Goal: Check status

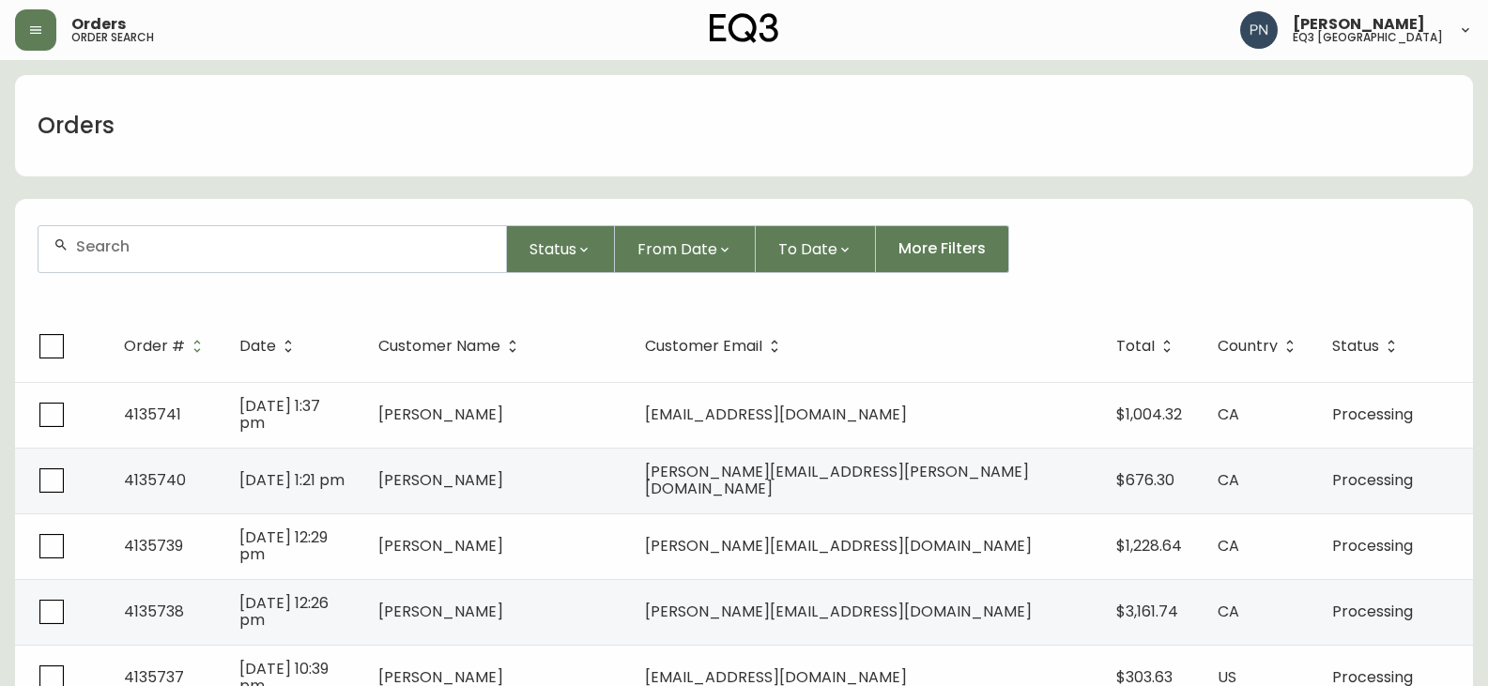
scroll to position [1381, 0]
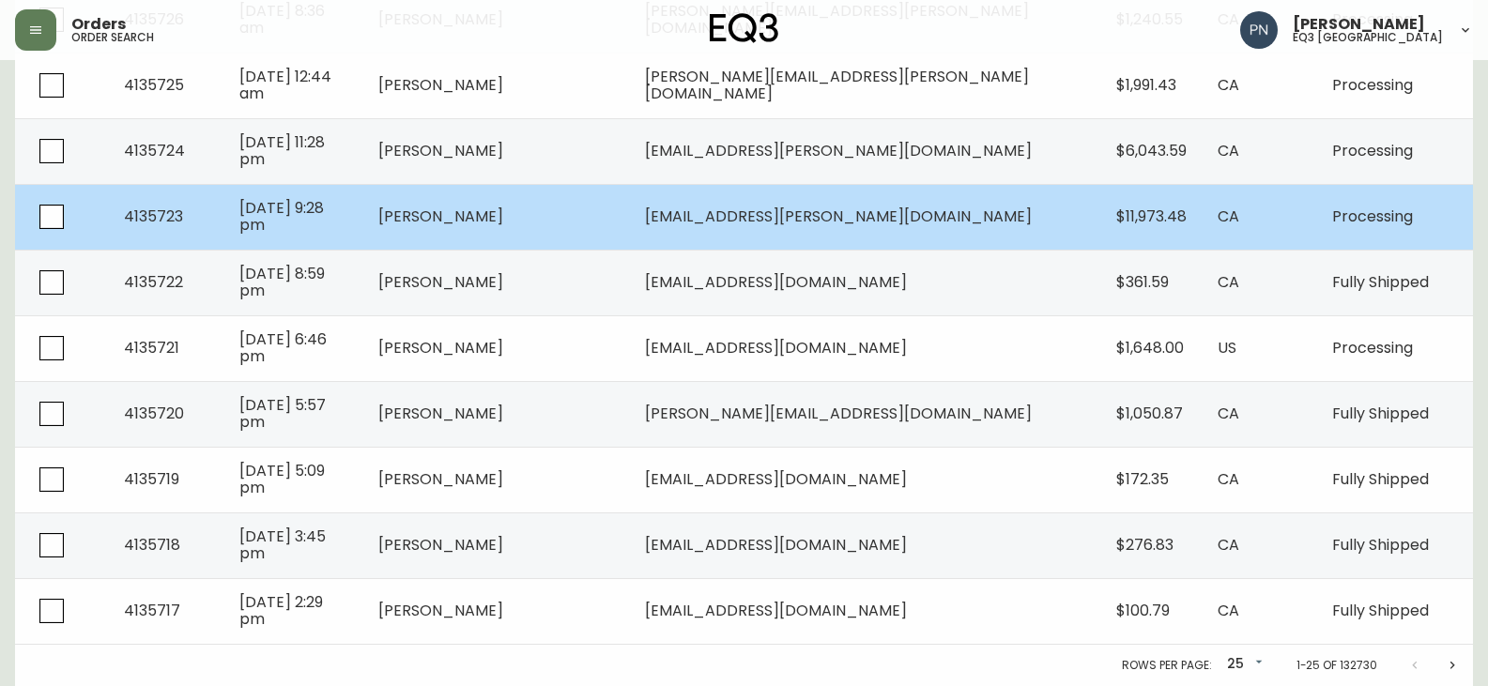
click at [503, 212] on span "[PERSON_NAME]" at bounding box center [440, 217] width 125 height 22
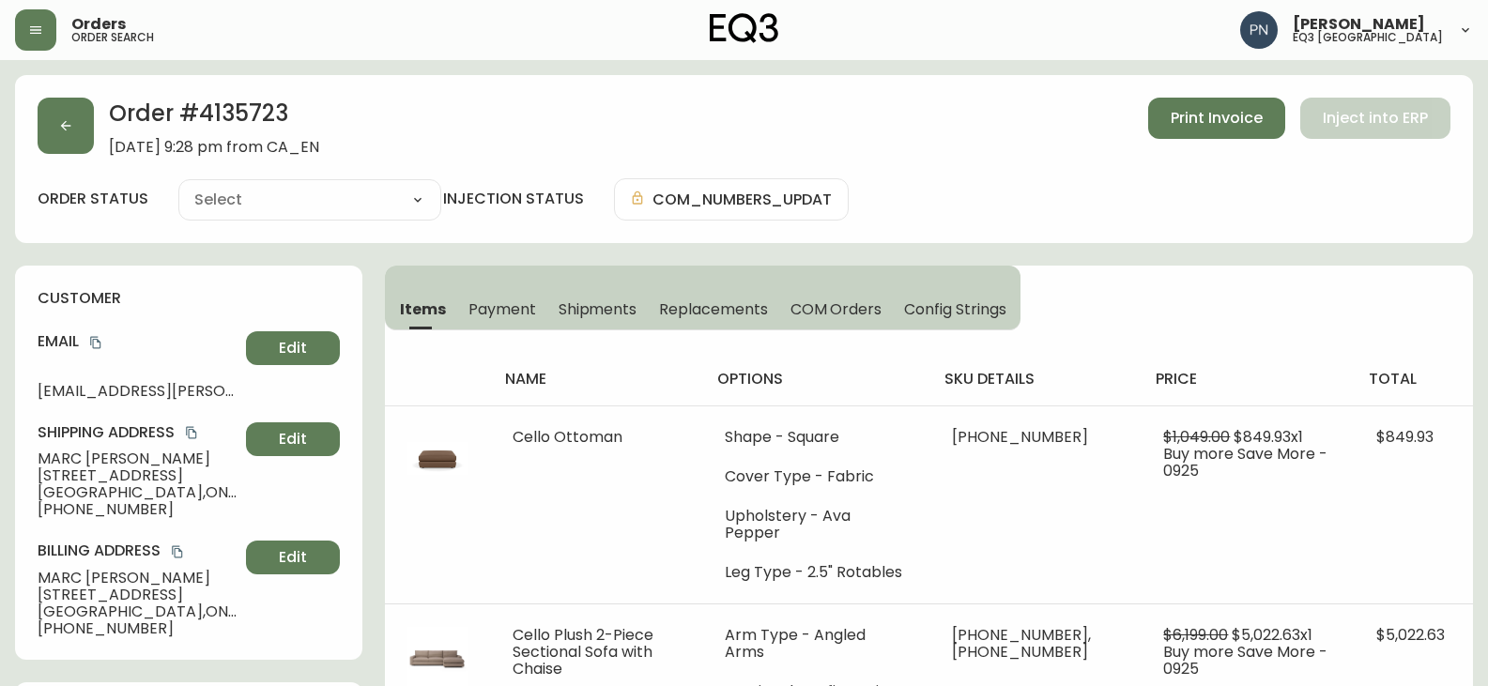
type input "Processing"
select select "PROCESSING"
click at [49, 29] on button "button" at bounding box center [35, 29] width 41 height 41
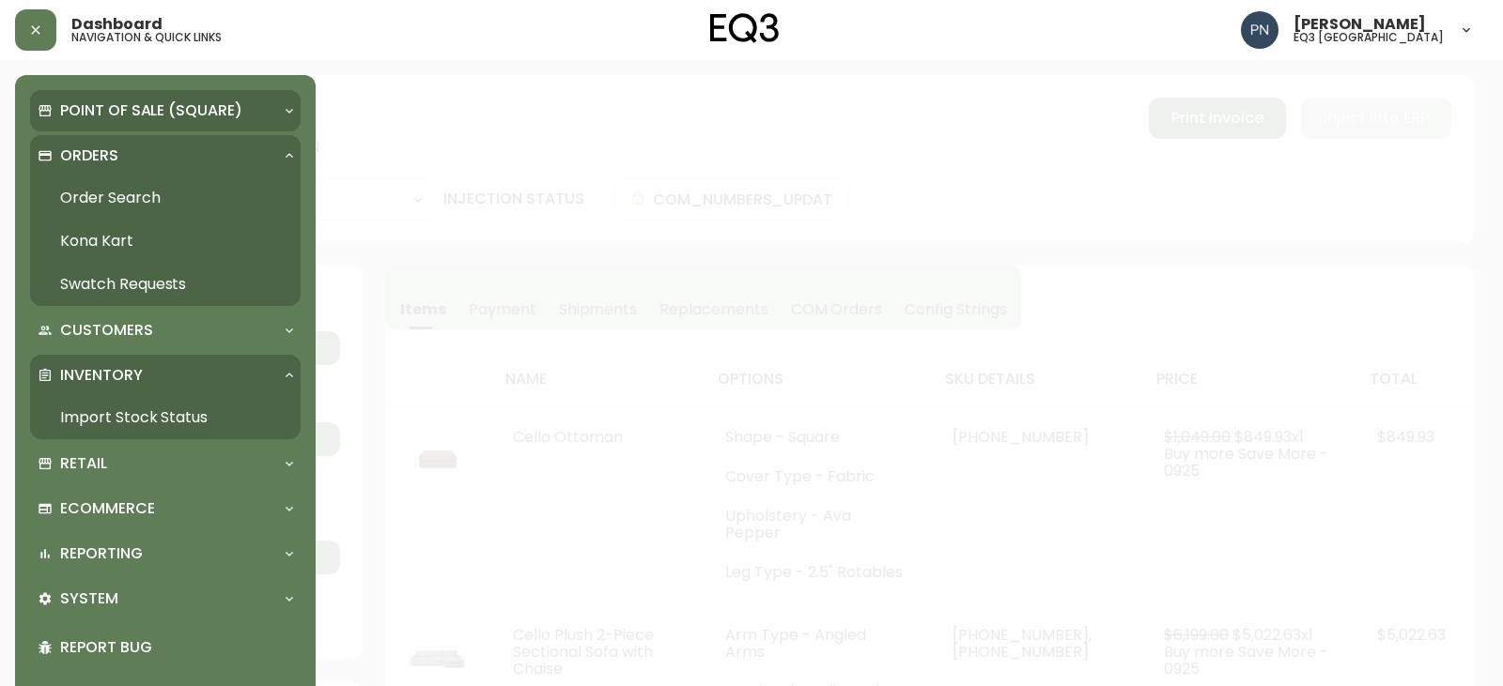
click at [134, 115] on p "Point of Sale (Square)" at bounding box center [151, 110] width 182 height 21
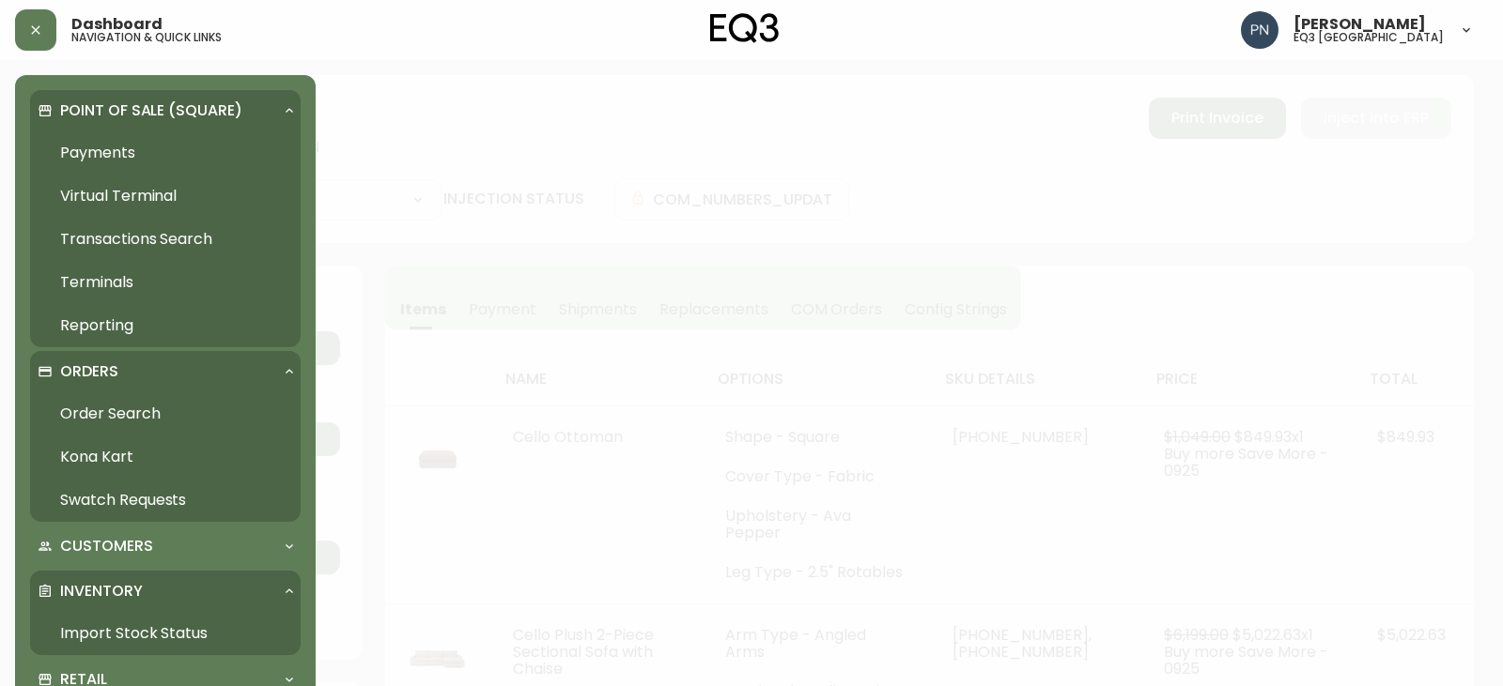
click at [135, 147] on link "Payments" at bounding box center [165, 152] width 270 height 43
